Goal: Task Accomplishment & Management: Use online tool/utility

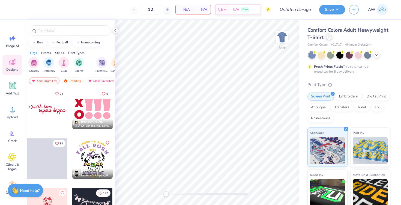
click at [328, 35] on div at bounding box center [329, 37] width 6 height 6
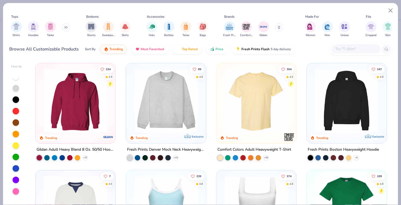
click at [337, 49] on input "text" at bounding box center [356, 49] width 42 height 6
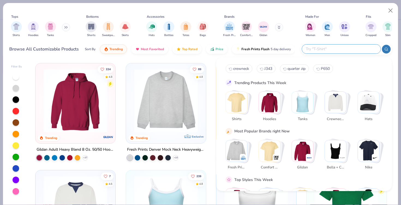
paste input "G185"
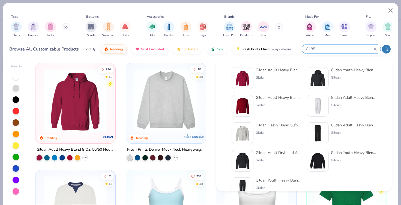
type input "G185"
click at [278, 72] on div "Gildan Adult Heavy Blend 8 Oz. 50/50 Hooded Sweatshirt" at bounding box center [279, 70] width 46 height 6
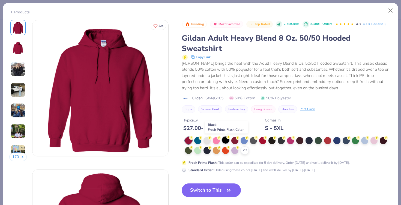
click at [227, 141] on div at bounding box center [225, 139] width 7 height 7
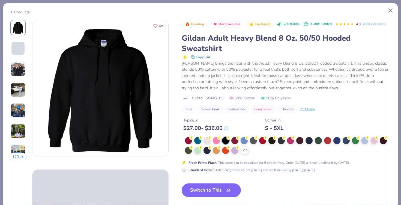
click at [212, 188] on button "Switch to This" at bounding box center [211, 190] width 59 height 14
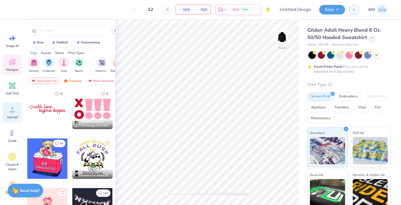
click at [12, 112] on circle at bounding box center [12, 112] width 4 height 4
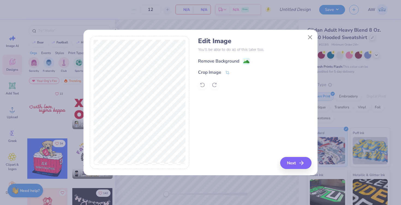
click at [220, 62] on div "Remove Background" at bounding box center [218, 61] width 41 height 7
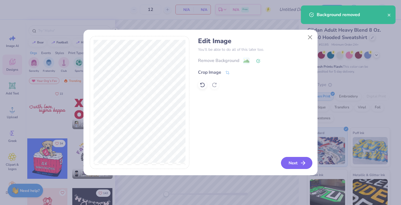
click at [287, 162] on button "Next" at bounding box center [296, 163] width 31 height 12
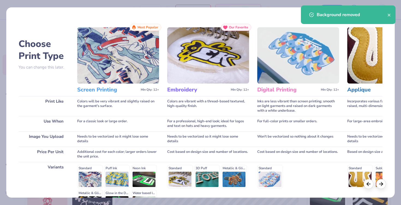
scroll to position [67, 0]
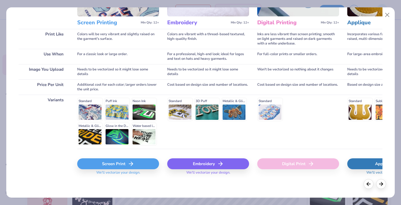
click at [113, 165] on div "Screen Print" at bounding box center [118, 163] width 82 height 11
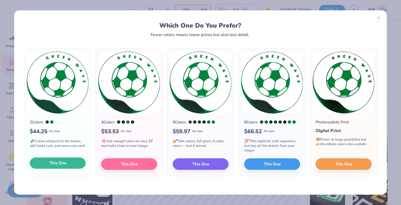
click at [55, 163] on span "This One" at bounding box center [57, 163] width 17 height 6
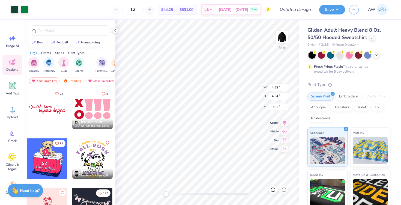
type input "4.32"
type input "4.34"
type input "0.83"
click at [283, 124] on icon at bounding box center [285, 122] width 8 height 7
click at [283, 130] on icon at bounding box center [285, 130] width 8 height 7
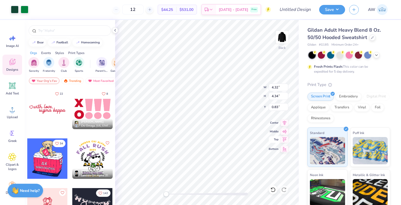
click at [283, 141] on icon at bounding box center [285, 139] width 8 height 7
click at [283, 149] on icon at bounding box center [285, 148] width 8 height 7
click at [283, 132] on icon at bounding box center [285, 130] width 8 height 7
click at [283, 121] on icon at bounding box center [285, 122] width 8 height 7
click at [283, 138] on icon at bounding box center [285, 139] width 8 height 7
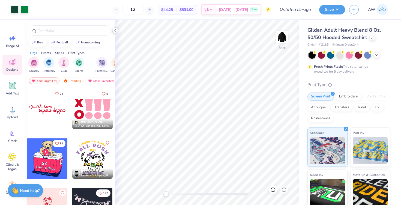
click at [113, 29] on icon at bounding box center [115, 30] width 4 height 4
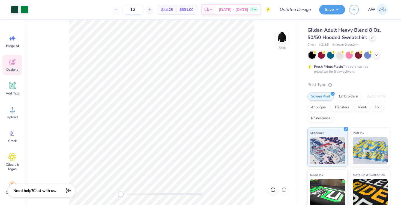
click at [141, 9] on input "12" at bounding box center [132, 10] width 21 height 10
click at [142, 9] on input "12" at bounding box center [132, 10] width 21 height 10
type input "1"
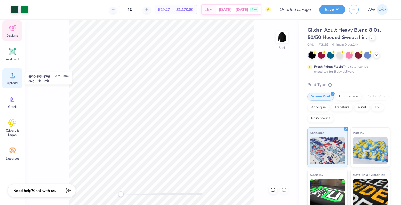
scroll to position [0, 0]
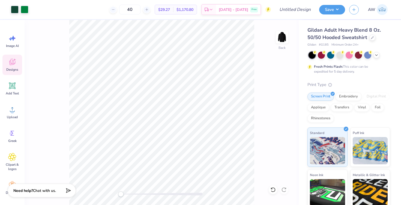
type input "40"
click at [12, 67] on div "Designs" at bounding box center [12, 65] width 20 height 20
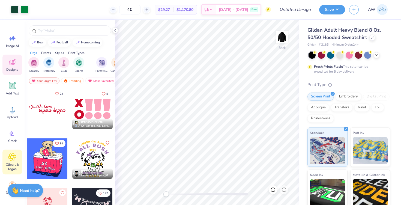
scroll to position [34, 0]
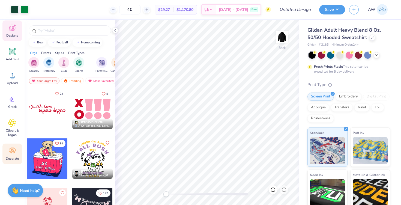
click at [13, 148] on circle at bounding box center [12, 149] width 4 height 4
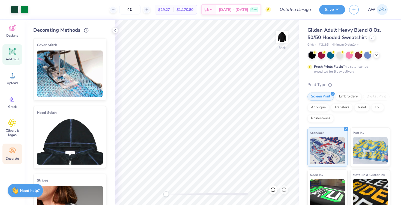
scroll to position [0, 0]
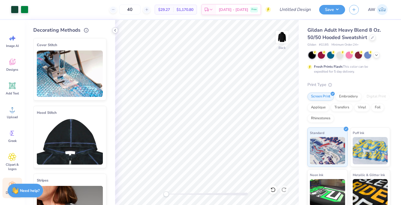
click at [115, 30] on icon at bounding box center [115, 30] width 4 height 4
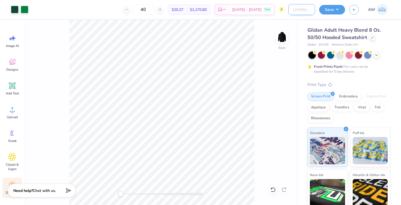
click at [300, 10] on input "Design Title" at bounding box center [301, 9] width 27 height 11
type input "GHS Soccer Hoodies"
click at [328, 10] on button "Save" at bounding box center [332, 9] width 26 height 10
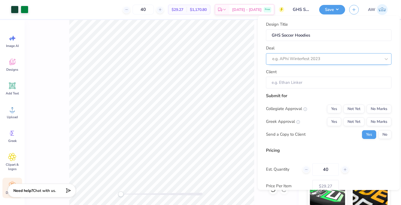
click at [297, 60] on div at bounding box center [326, 58] width 109 height 7
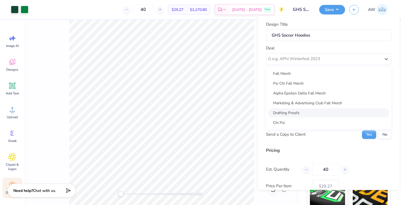
click at [289, 115] on div "Drafting Proofs" at bounding box center [328, 112] width 121 height 9
type input "Ava's Drafts"
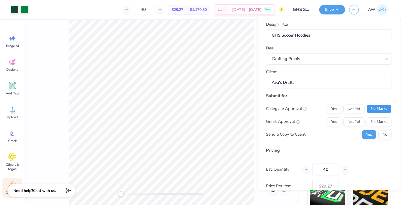
click at [374, 112] on button "No Marks" at bounding box center [379, 108] width 25 height 9
click at [376, 126] on div "Collegiate Approval Yes Not Yet No Marks Greek Approval Yes Not Yet No Marks Se…" at bounding box center [328, 121] width 125 height 34
click at [376, 124] on button "No Marks" at bounding box center [379, 121] width 25 height 9
click at [381, 132] on button "No" at bounding box center [384, 134] width 13 height 9
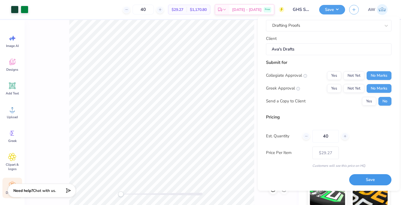
click at [358, 177] on button "Save" at bounding box center [370, 179] width 42 height 11
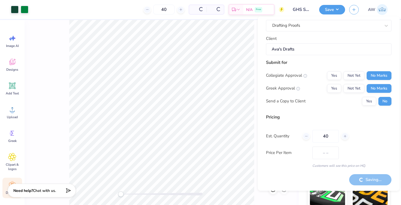
type input "$29.27"
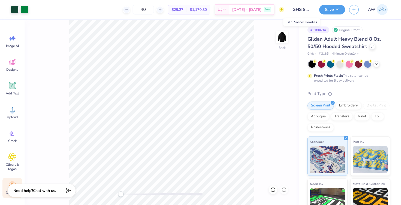
click at [306, 14] on input "GHS Soccer Hoodies" at bounding box center [301, 9] width 27 height 11
click at [312, 10] on input "GHS Soccer Hoodies" at bounding box center [301, 9] width 27 height 11
click at [307, 10] on input "GHS Soccer Hoodies" at bounding box center [301, 9] width 27 height 11
click at [337, 10] on button "Save" at bounding box center [332, 9] width 26 height 10
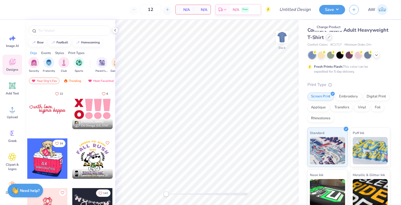
click at [327, 39] on div at bounding box center [329, 37] width 6 height 6
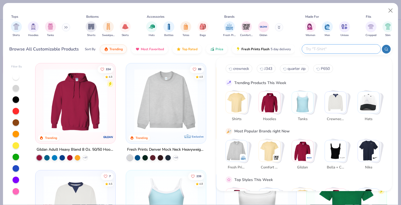
click at [343, 48] on input "text" at bounding box center [340, 49] width 71 height 6
paste input "G185"
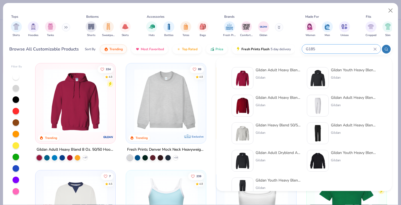
type input "G185"
click at [279, 72] on div "Gildan Adult Heavy Blend 8 Oz. 50/50 Hooded Sweatshirt" at bounding box center [279, 70] width 46 height 6
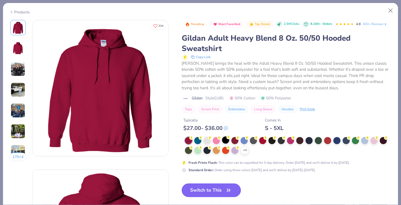
click at [224, 138] on div at bounding box center [225, 139] width 7 height 7
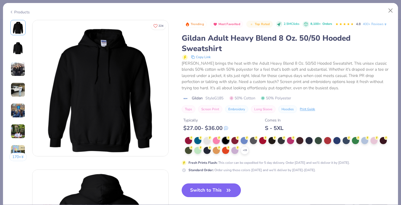
click at [209, 188] on button "Switch to This" at bounding box center [211, 190] width 59 height 14
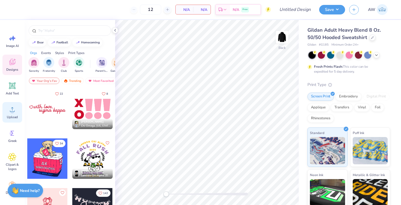
click at [13, 113] on circle at bounding box center [12, 112] width 4 height 4
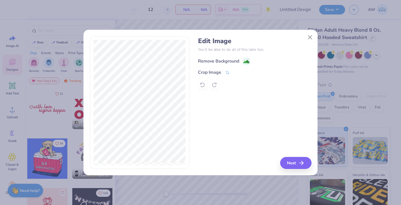
click at [230, 63] on div "Remove Background" at bounding box center [218, 61] width 41 height 7
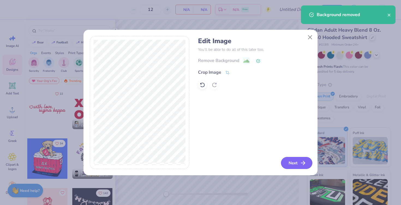
click at [293, 159] on button "Next" at bounding box center [296, 163] width 31 height 12
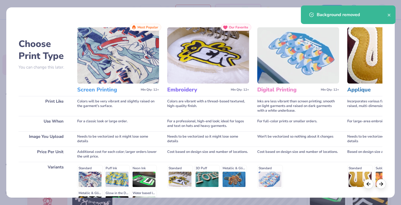
scroll to position [67, 0]
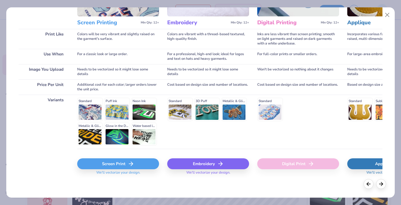
click at [125, 163] on div "Screen Print" at bounding box center [118, 163] width 82 height 11
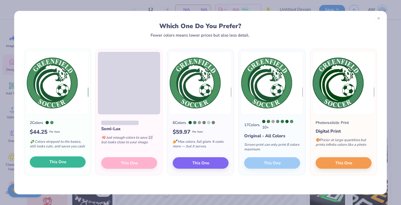
click at [69, 161] on button "This One" at bounding box center [58, 161] width 56 height 11
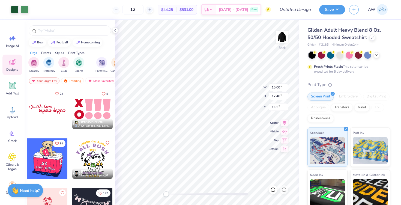
type input "8.72"
type input "7.21"
type input "6.24"
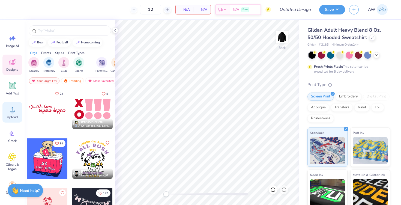
click at [14, 110] on icon at bounding box center [12, 109] width 8 height 8
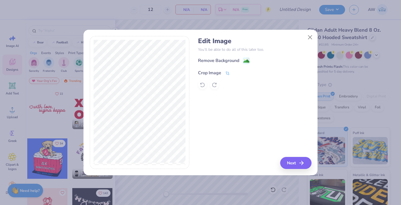
click at [216, 72] on div "Crop Image" at bounding box center [209, 73] width 23 height 7
click at [236, 73] on icon at bounding box center [236, 72] width 3 height 3
click at [222, 61] on div "Remove Background" at bounding box center [218, 61] width 41 height 7
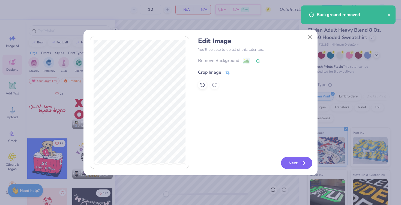
click at [294, 163] on button "Next" at bounding box center [296, 163] width 31 height 12
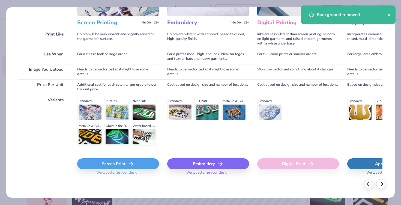
click at [120, 163] on div "Screen Print" at bounding box center [118, 163] width 82 height 11
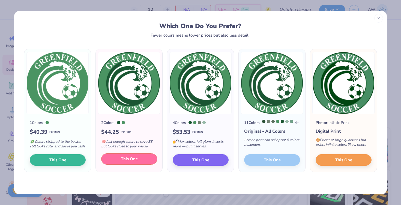
click at [125, 161] on span "This One" at bounding box center [129, 159] width 17 height 6
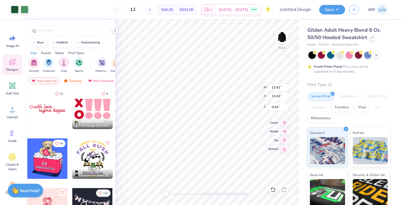
type input "3.34"
type input "10.62"
type input "4.34"
type input "4.35"
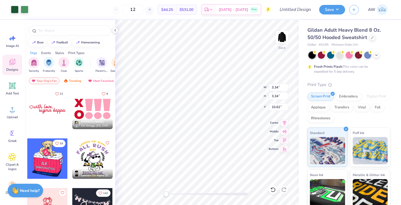
type input "0.50"
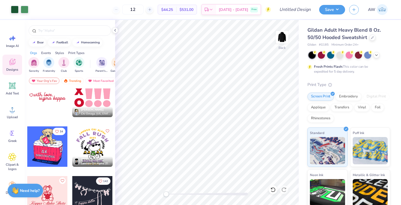
scroll to position [34, 0]
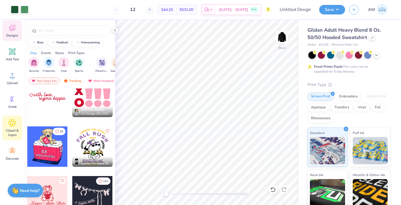
click at [12, 132] on span "Clipart & logos" at bounding box center [12, 132] width 18 height 9
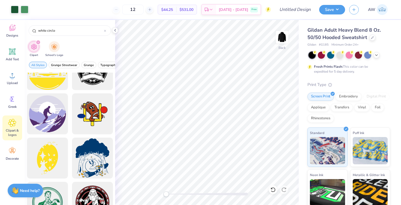
scroll to position [819, 0]
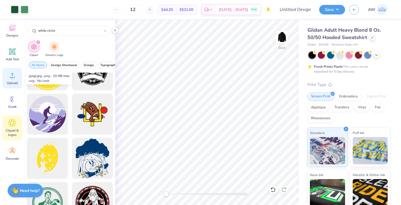
type input "white circle"
click at [12, 75] on icon at bounding box center [12, 75] width 5 height 5
click at [9, 76] on icon at bounding box center [12, 75] width 8 height 8
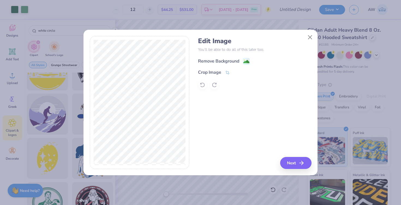
click at [211, 62] on div "Remove Background" at bounding box center [218, 61] width 41 height 7
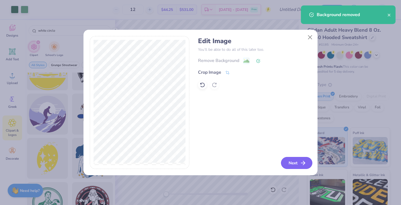
click at [294, 161] on button "Next" at bounding box center [296, 163] width 31 height 12
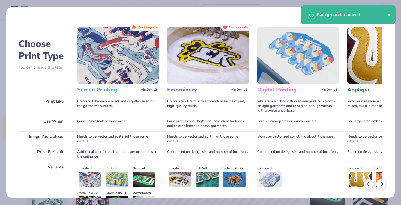
scroll to position [67, 0]
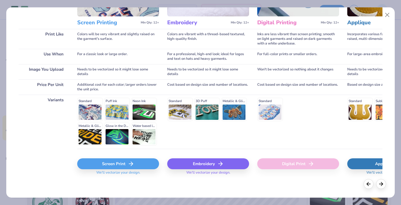
click at [110, 166] on div "Screen Print" at bounding box center [118, 163] width 82 height 11
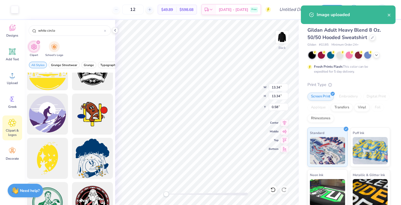
type input "8.36"
type input "5.56"
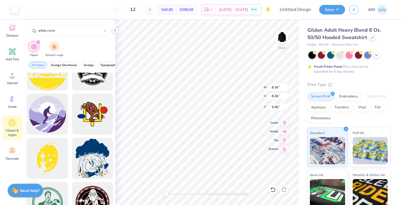
type input "4.71"
type input "5.06"
type input "4.34"
type input "4.35"
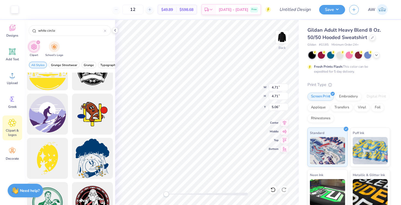
type input "0.50"
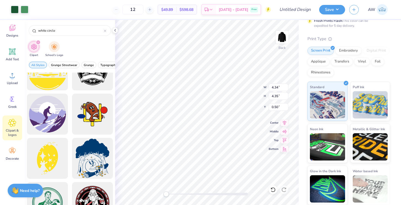
scroll to position [0, 0]
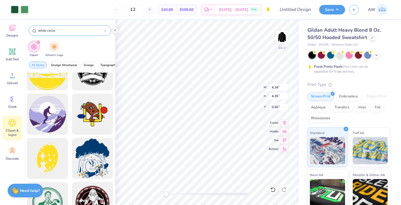
click at [104, 31] on icon at bounding box center [105, 31] width 2 height 2
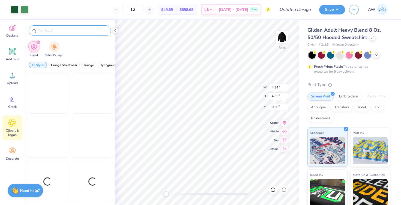
scroll to position [574, 0]
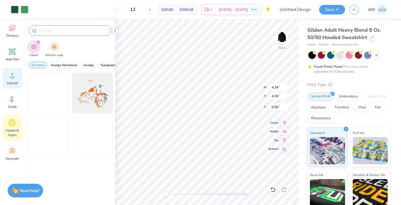
click at [12, 77] on circle at bounding box center [12, 78] width 4 height 4
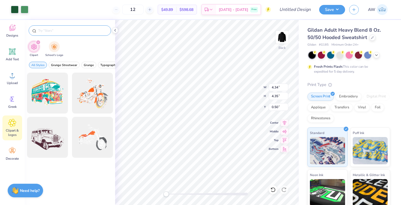
click at [38, 42] on icon "filter for Clipart" at bounding box center [38, 42] width 2 height 2
click at [37, 42] on icon "filter for Clipart" at bounding box center [38, 42] width 2 height 2
click at [11, 103] on icon at bounding box center [12, 99] width 8 height 8
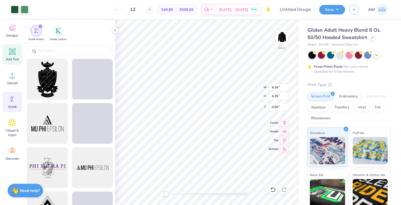
click at [14, 48] on icon at bounding box center [12, 51] width 8 height 8
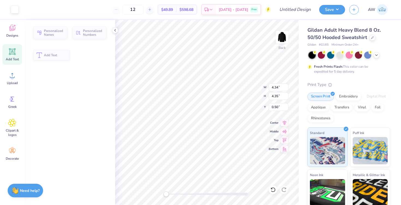
type input "6.48"
type input "1.88"
type input "6.31"
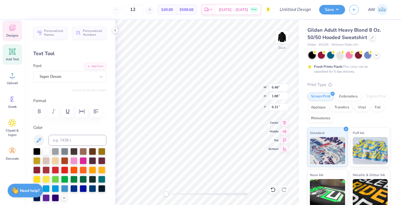
click at [17, 34] on span "Designs" at bounding box center [12, 35] width 12 height 4
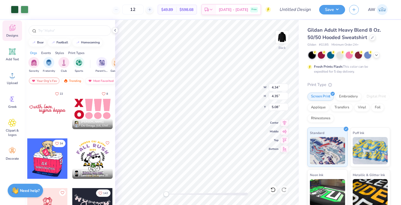
type input "4.34"
type input "4.35"
type input "5.08"
type input "4.71"
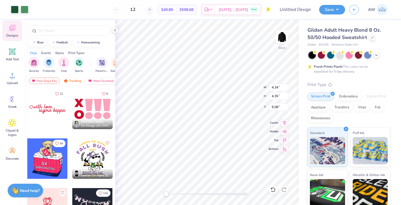
type input "8.76"
type input "4.33"
type input "4.34"
type input "4.35"
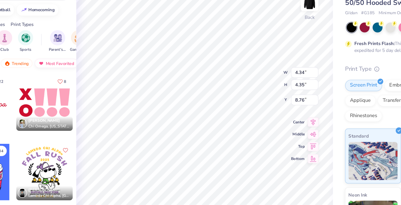
type input "4.33"
type input "4.23"
type input "8.88"
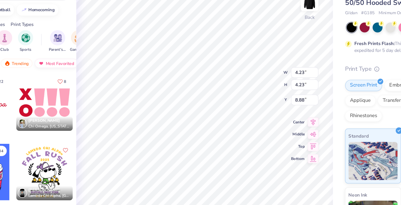
type input "4.34"
type input "4.35"
type input "4.71"
type input "0.50"
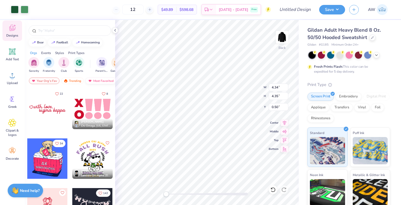
type input "3.84"
type input "3.85"
type input "1.00"
type input "4.23"
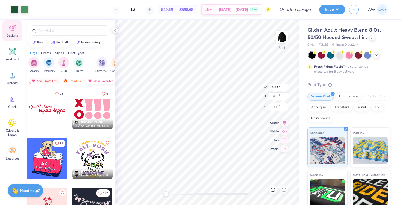
type input "0.56"
type input "3.76"
type input "1.03"
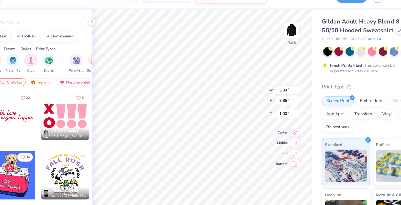
type input "0.50"
type input "3.50"
type input "0.84"
type input "1.25"
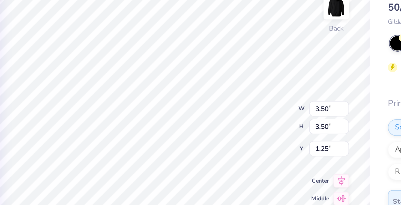
type input "3.42"
type input "3.10"
type input "3.11"
type input "1.56"
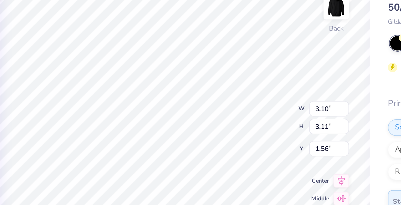
type input "3.50"
type input "6.41"
type input "3.43"
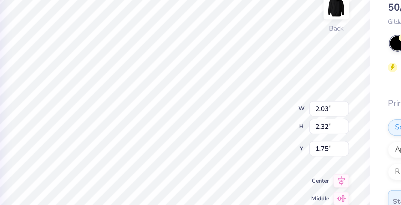
type input "1.28"
type input "2.91"
type input "1.80"
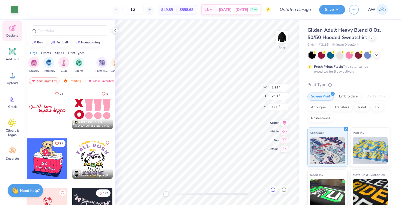
click at [271, 188] on icon at bounding box center [271, 188] width 1 height 1
type input "3.43"
type input "1.29"
type input "1.32"
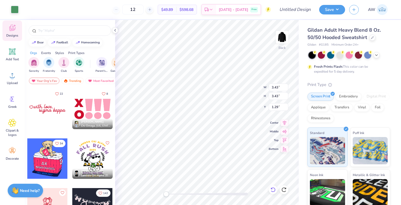
type input "2.00"
type input "2.23"
click at [272, 190] on icon at bounding box center [272, 189] width 5 height 5
click at [271, 188] on g at bounding box center [273, 189] width 5 height 5
type input "1.25"
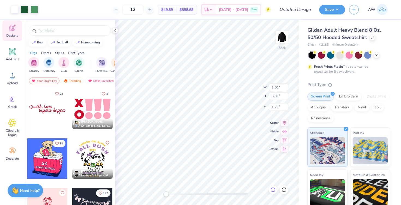
click at [271, 188] on icon at bounding box center [271, 188] width 1 height 1
type input "3.38"
type input "3.39"
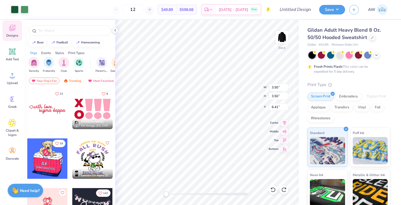
type input "6.52"
type input "3.10"
type input "3.11"
type input "1.45"
type input "3.37"
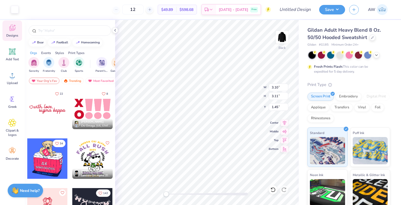
type input "3.37"
type input "3.38"
type input "3.39"
type input "6.55"
click at [115, 29] on icon at bounding box center [115, 30] width 4 height 4
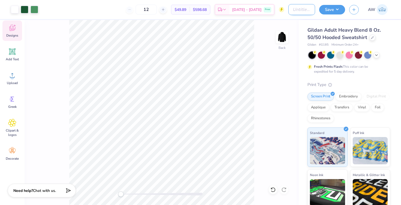
click at [288, 9] on input "Design Title" at bounding box center [301, 9] width 27 height 11
type input "GHS Soccer Warmups"
click at [330, 10] on button "Save" at bounding box center [332, 9] width 26 height 10
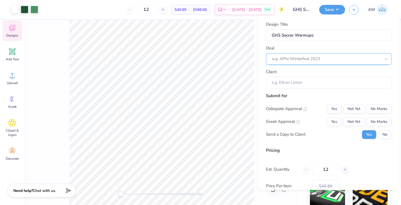
click at [309, 56] on div at bounding box center [326, 58] width 109 height 7
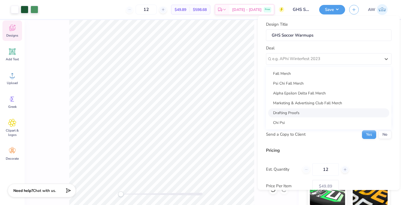
click at [302, 108] on div "Drafting Proofs" at bounding box center [328, 112] width 121 height 9
type input "Ava's Drafts"
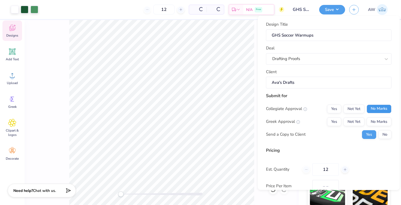
click at [373, 108] on button "No Marks" at bounding box center [379, 108] width 25 height 9
click at [373, 123] on button "No Marks" at bounding box center [379, 121] width 25 height 9
type input "$49.89"
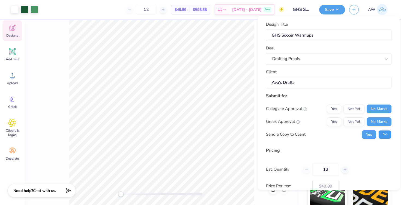
click at [386, 135] on button "No" at bounding box center [384, 134] width 13 height 9
click at [332, 170] on input "12" at bounding box center [325, 169] width 26 height 13
type input "1"
type input "40"
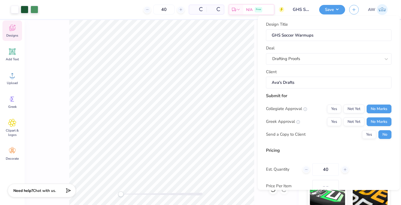
type input "$30.32"
type input "40"
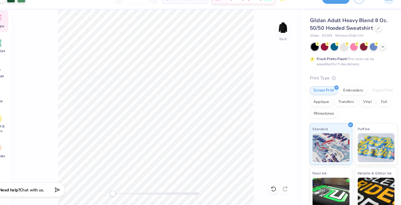
scroll to position [0, 0]
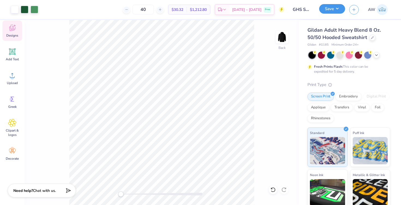
click at [340, 12] on button "Save" at bounding box center [332, 9] width 26 height 10
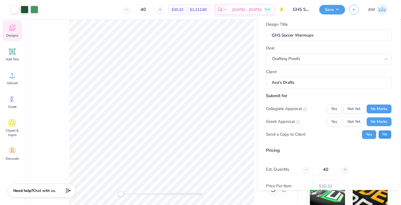
click at [389, 136] on button "No" at bounding box center [384, 134] width 13 height 9
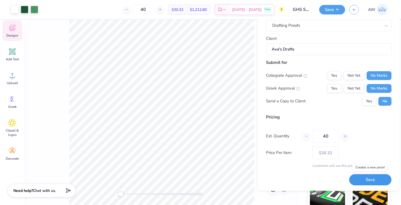
click at [364, 180] on button "Save" at bounding box center [370, 179] width 42 height 11
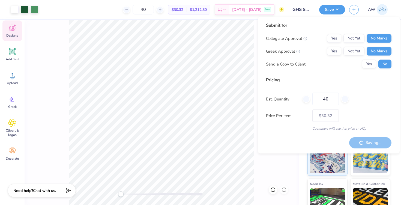
type input "– –"
